Goal: Task Accomplishment & Management: Complete application form

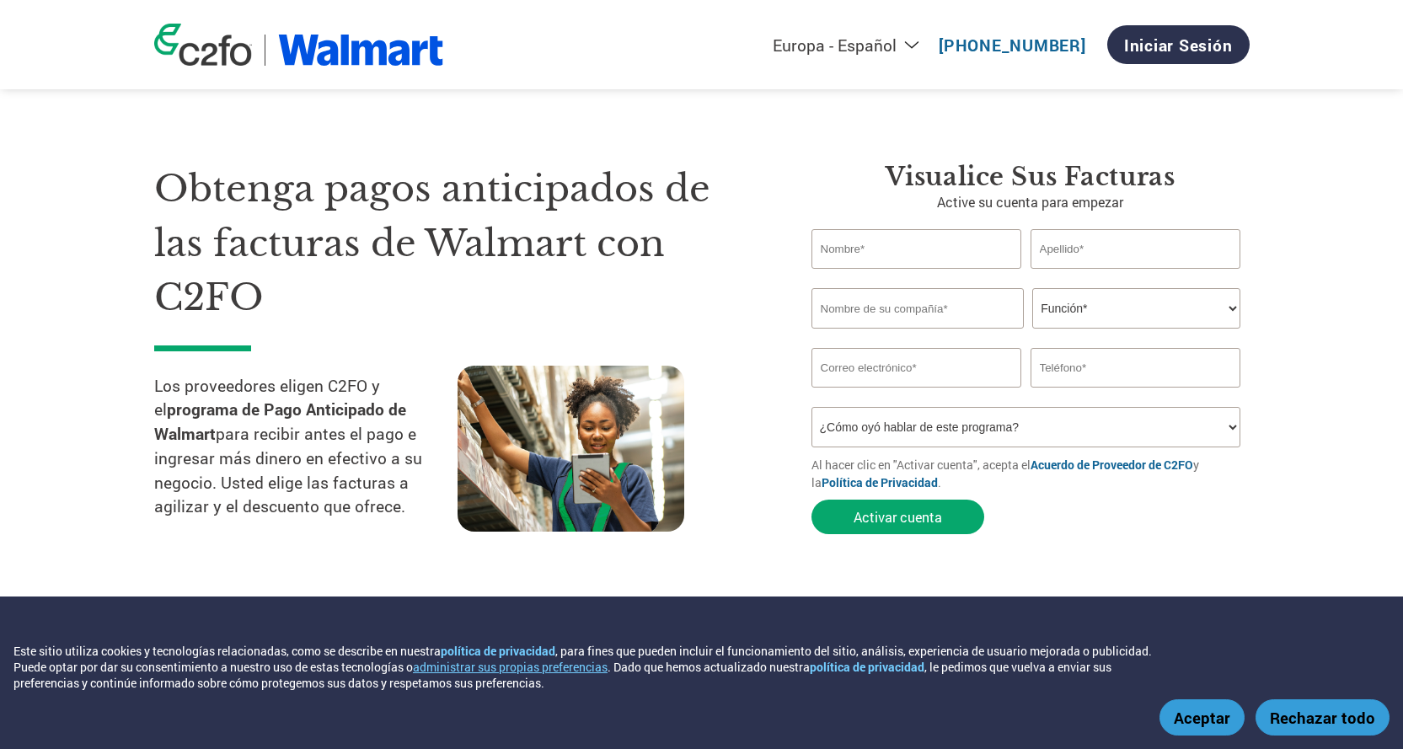
select select "es-ES"
click at [914, 247] on input "text" at bounding box center [917, 249] width 211 height 40
type input "[PERSON_NAME]"
type input "[EMAIL_ADDRESS][DOMAIN_NAME]"
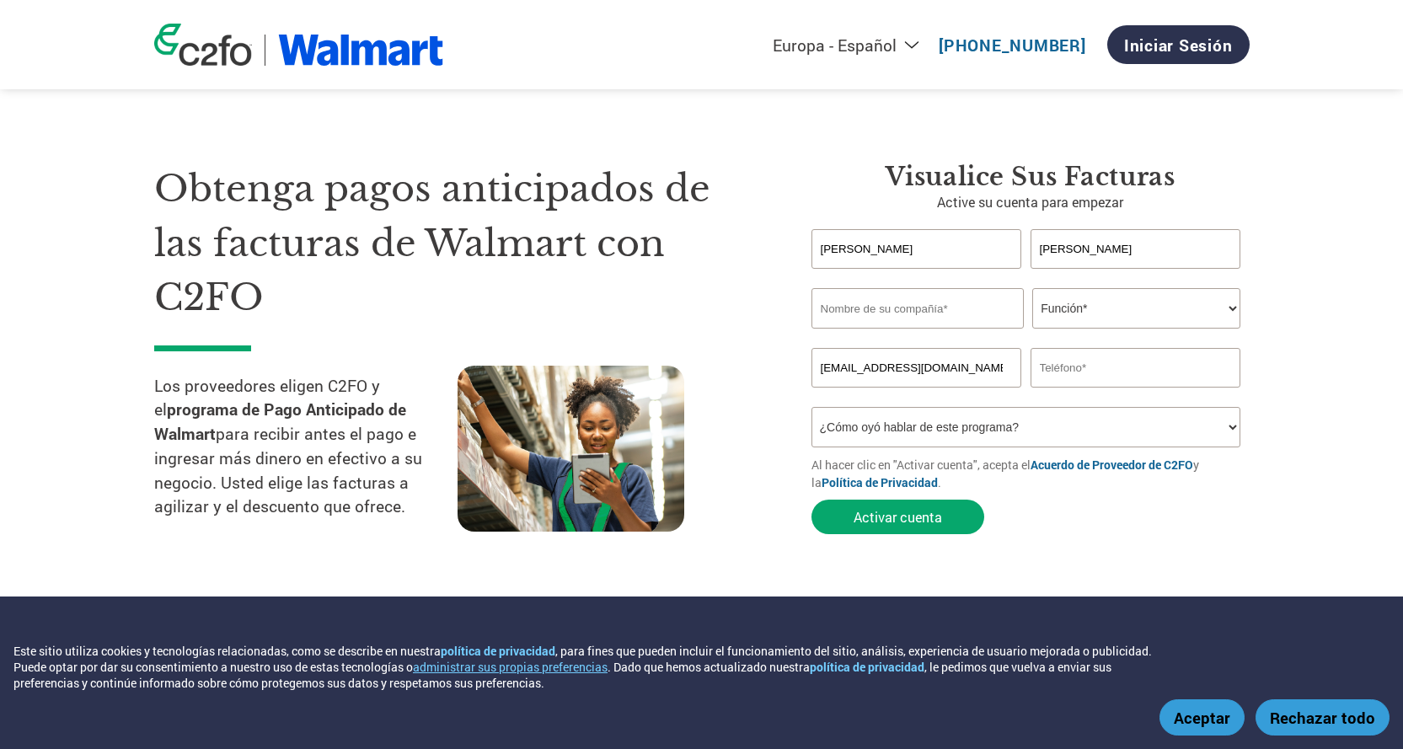
type input "89667023"
click at [936, 297] on input "text" at bounding box center [918, 308] width 212 height 40
type input "ASBOPO SA"
click at [1068, 325] on select "Función* Director financiero Interventor Gestor de créditos Director de finanza…" at bounding box center [1137, 308] width 208 height 40
select select "ACCOUNTING"
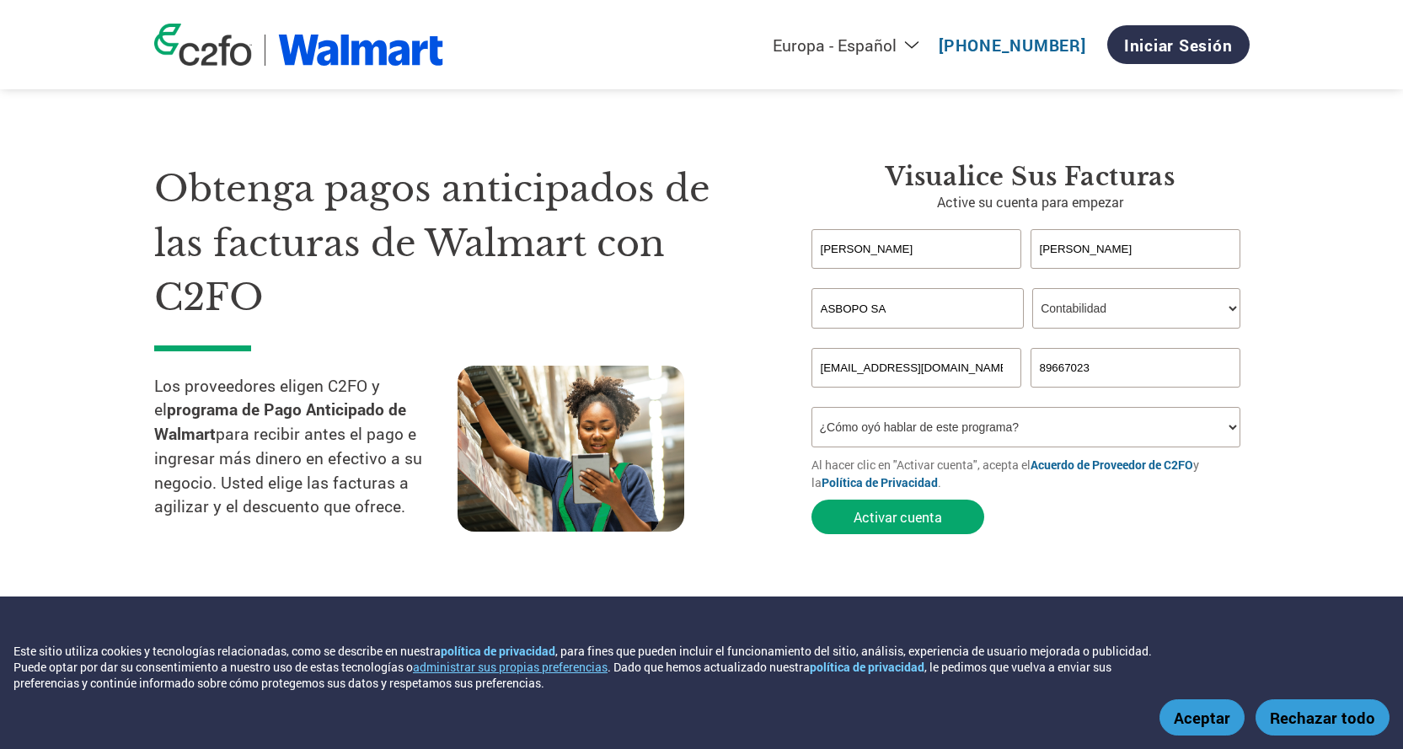
click at [1033, 288] on select "Función* Director financiero Interventor Gestor de créditos Director de finanza…" at bounding box center [1137, 308] width 208 height 40
click at [886, 366] on input "[EMAIL_ADDRESS][DOMAIN_NAME]" at bounding box center [917, 368] width 211 height 40
click at [890, 375] on input "[EMAIL_ADDRESS][DOMAIN_NAME]" at bounding box center [917, 368] width 211 height 40
type input "[EMAIL_ADDRESS][DOMAIN_NAME]"
click at [1030, 422] on select "¿Cómo oyó hablar de este programa? Recibió una carta Correo electrónico Redes s…" at bounding box center [1027, 427] width 430 height 40
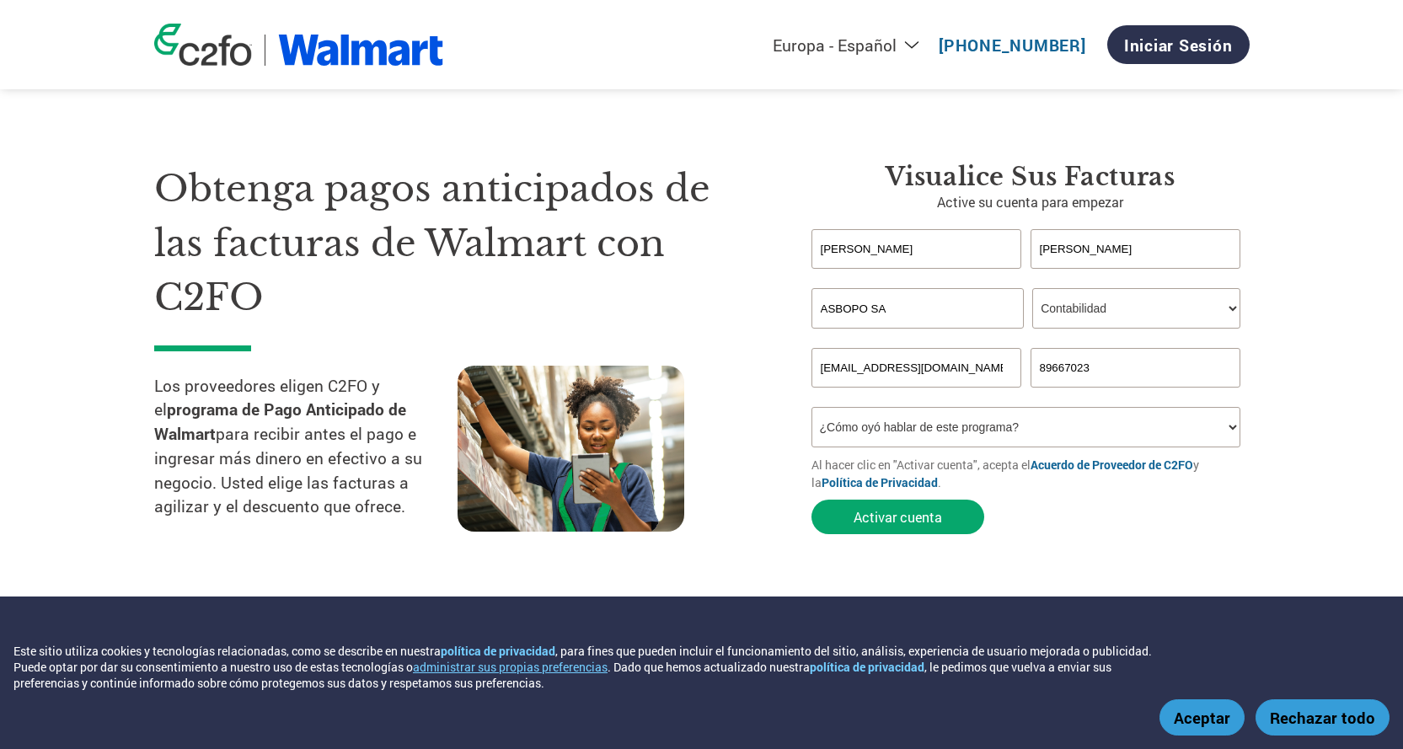
select select "Email"
click at [812, 407] on select "¿Cómo oyó hablar de este programa? Recibió una carta Correo electrónico Redes s…" at bounding box center [1027, 427] width 430 height 40
click at [904, 516] on button "Activar cuenta" at bounding box center [898, 517] width 173 height 35
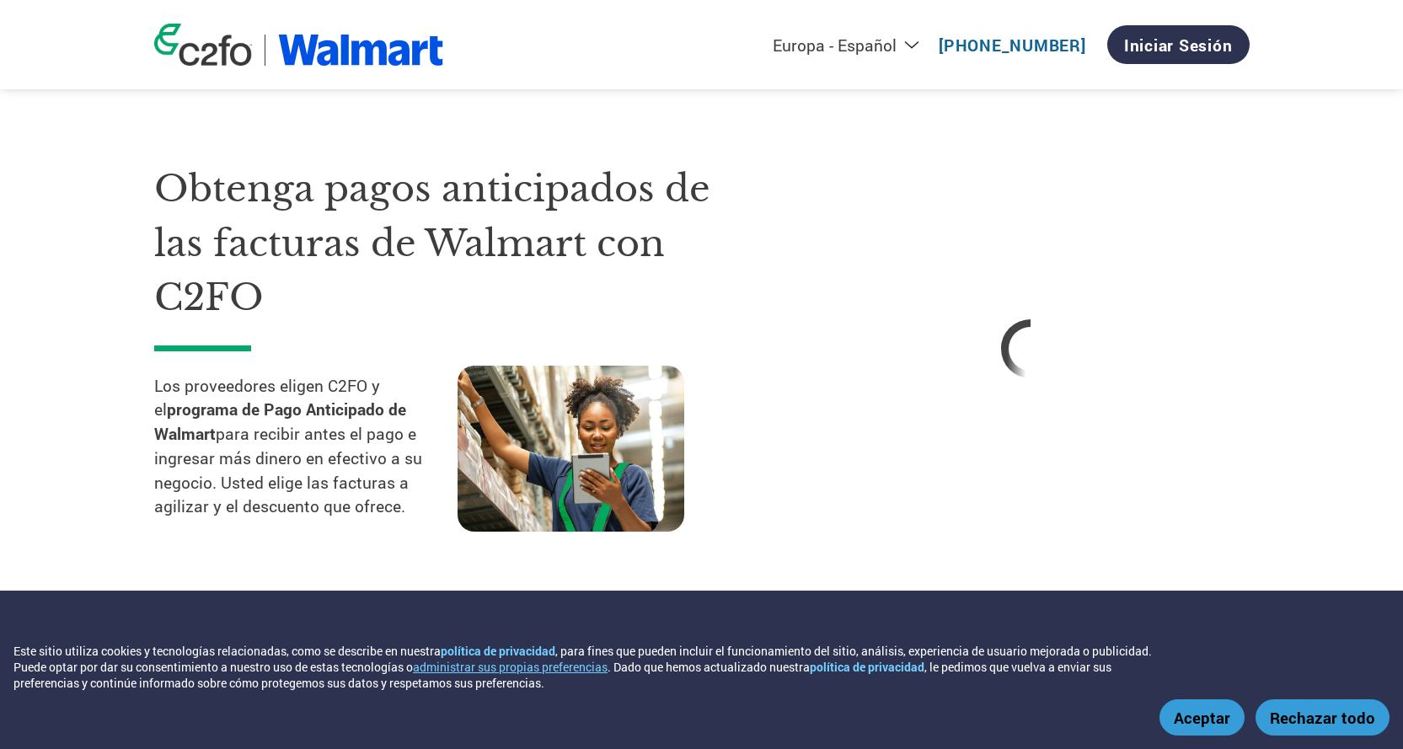
select select "es-ES"
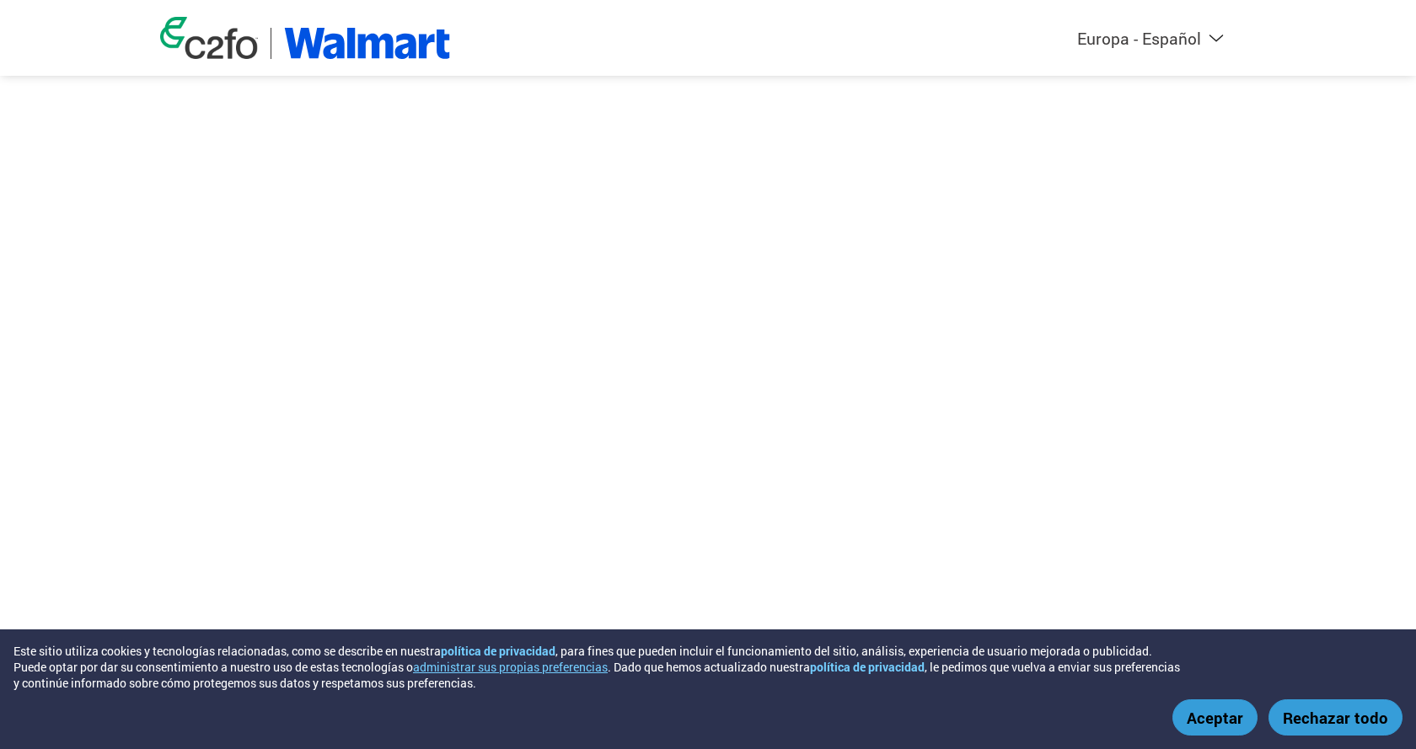
select select "es-ES"
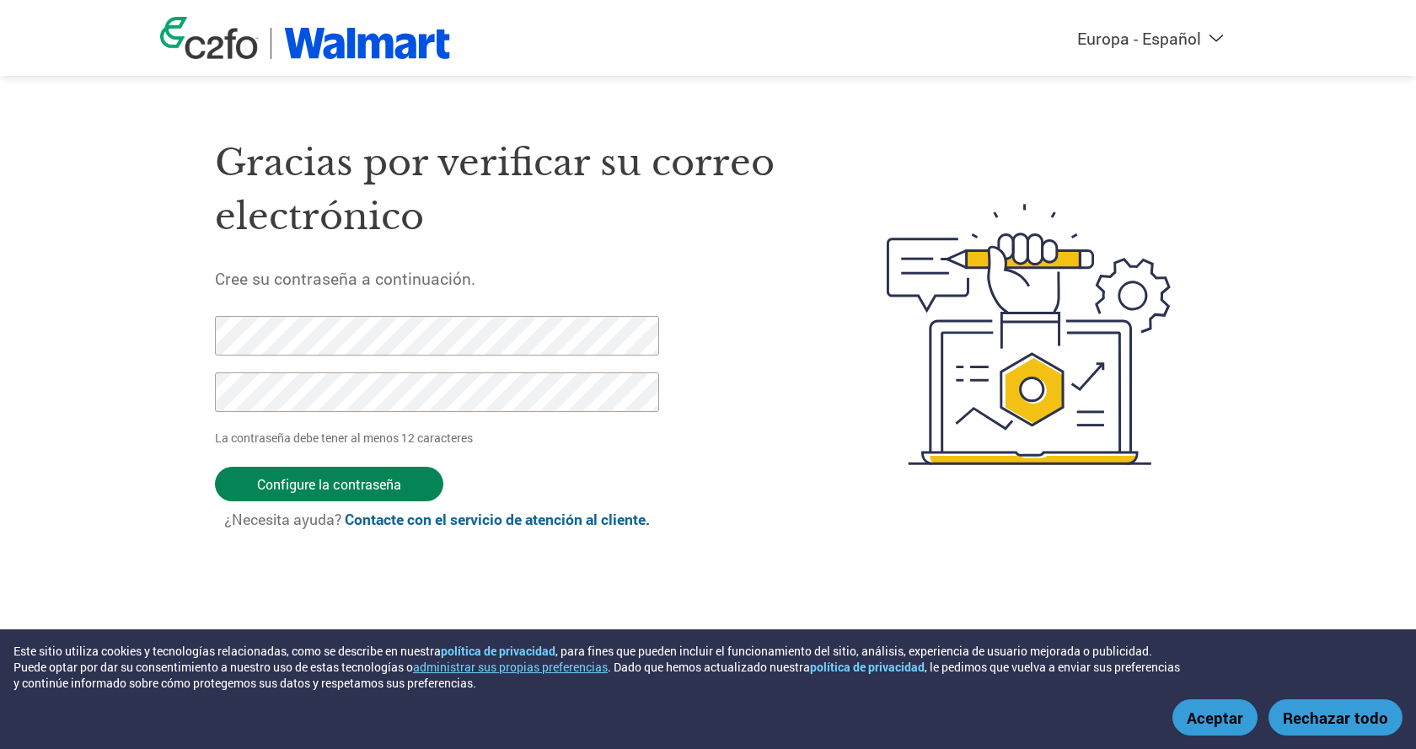
click at [385, 477] on input "Configure la contraseña" at bounding box center [329, 484] width 228 height 35
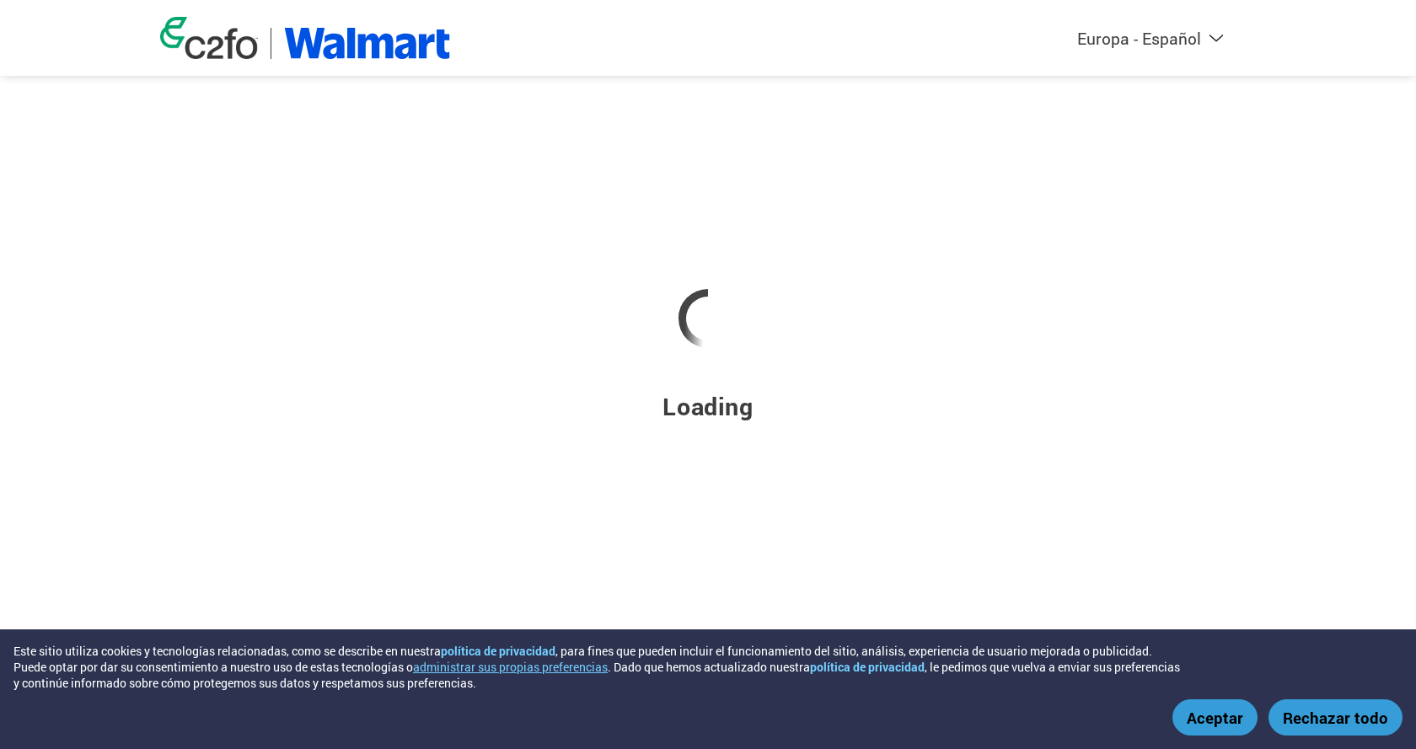
click at [1219, 732] on button "Aceptar" at bounding box center [1214, 718] width 85 height 36
